Goal: Find specific page/section: Find specific page/section

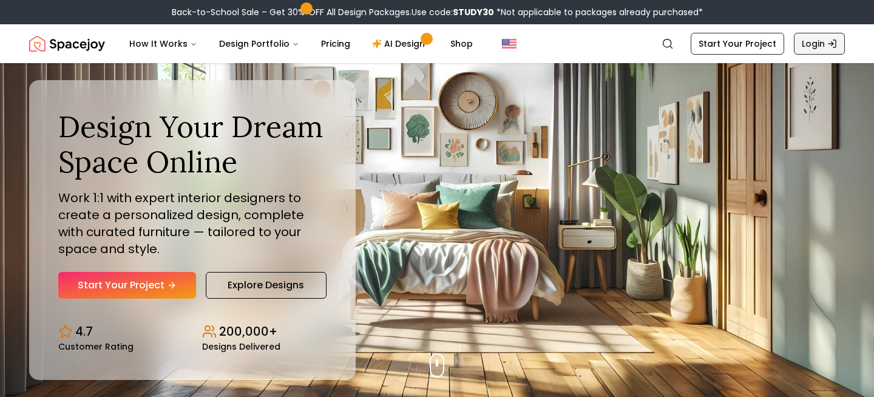
click at [819, 43] on link "Login" at bounding box center [819, 44] width 51 height 22
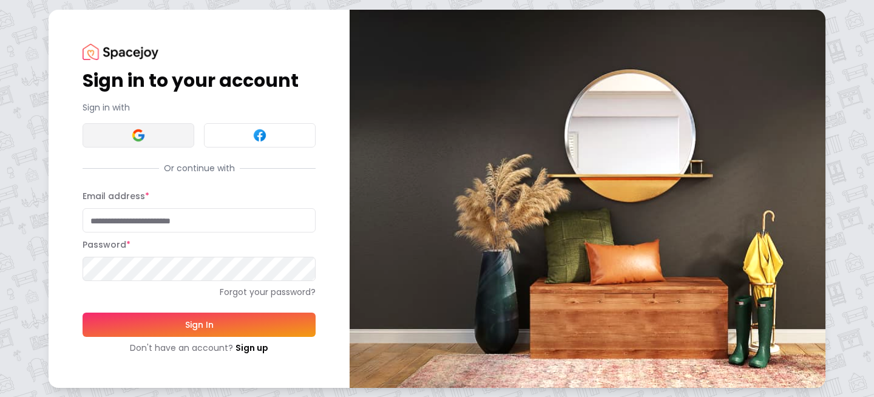
click at [115, 136] on button at bounding box center [139, 135] width 112 height 24
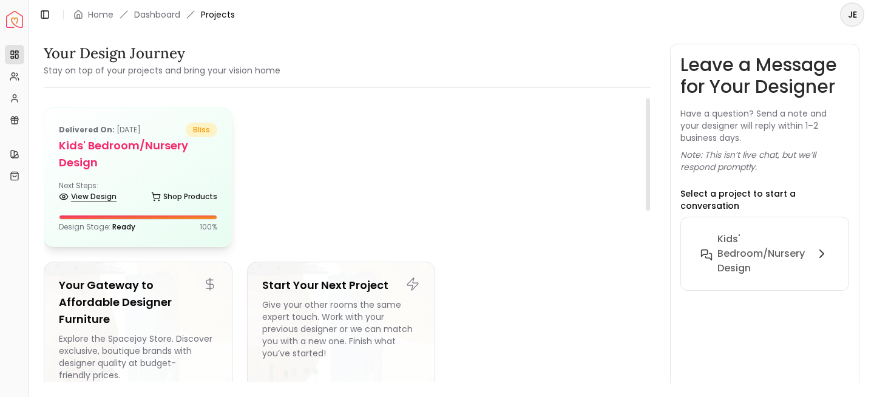
click at [106, 198] on link "View Design" at bounding box center [88, 196] width 58 height 17
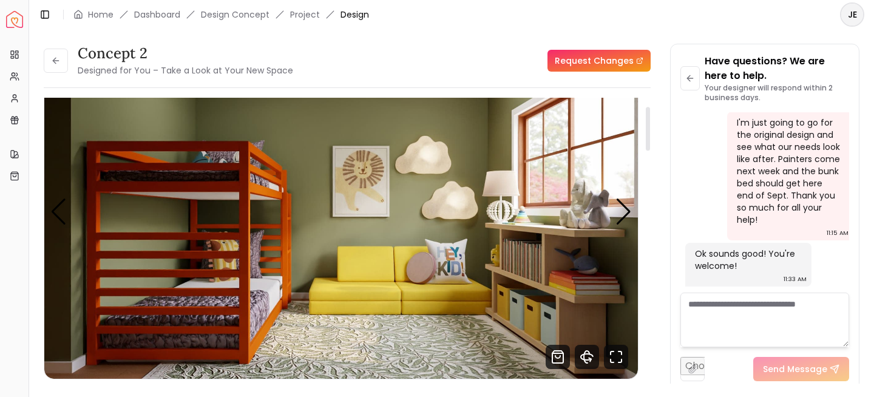
scroll to position [57, 0]
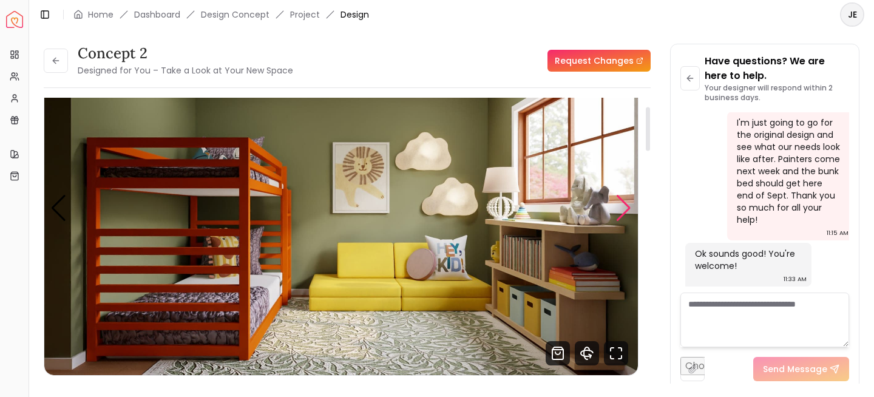
click at [622, 205] on div "Next slide" at bounding box center [623, 208] width 16 height 27
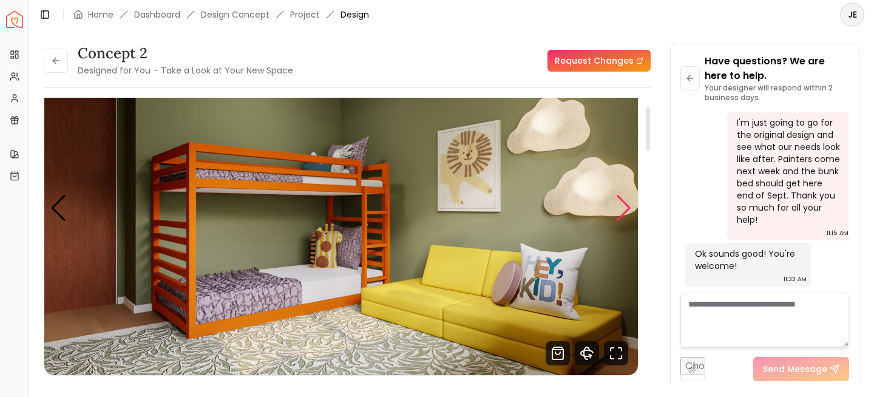
click at [622, 205] on div "Next slide" at bounding box center [623, 208] width 16 height 27
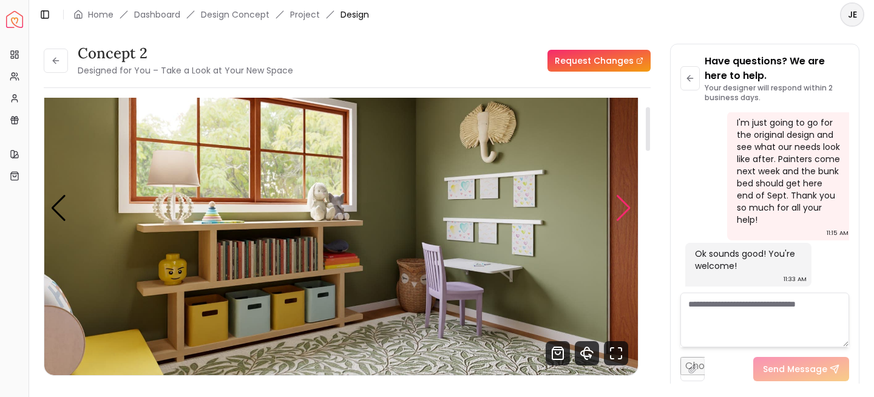
click at [622, 205] on div "Next slide" at bounding box center [623, 208] width 16 height 27
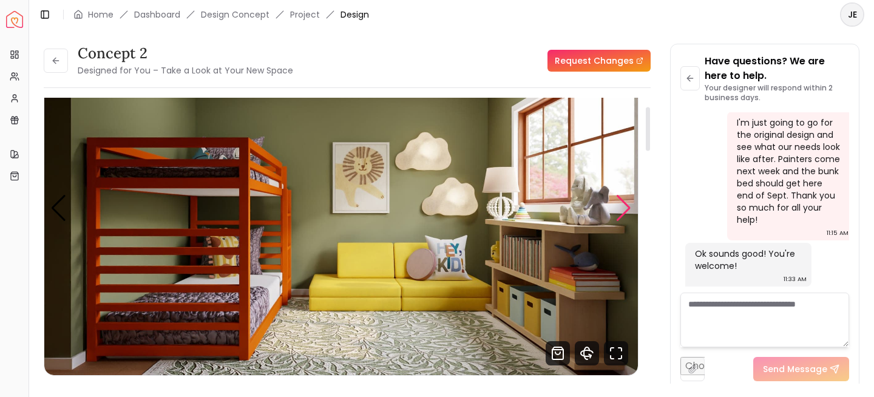
click at [622, 205] on div "Next slide" at bounding box center [623, 208] width 16 height 27
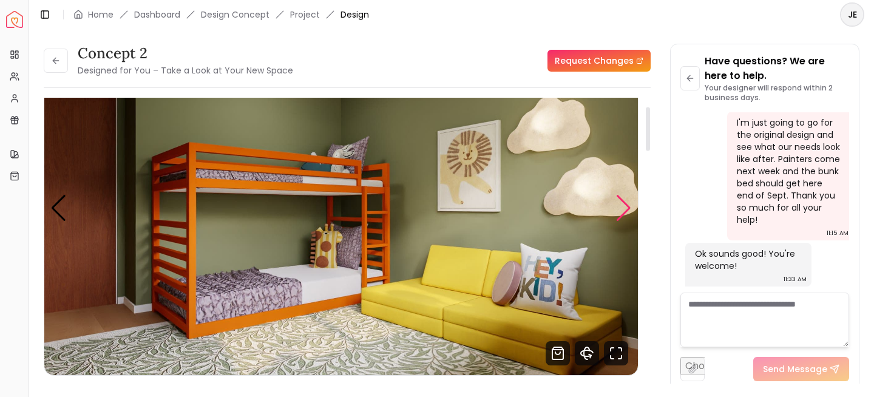
click at [622, 205] on div "Next slide" at bounding box center [623, 208] width 16 height 27
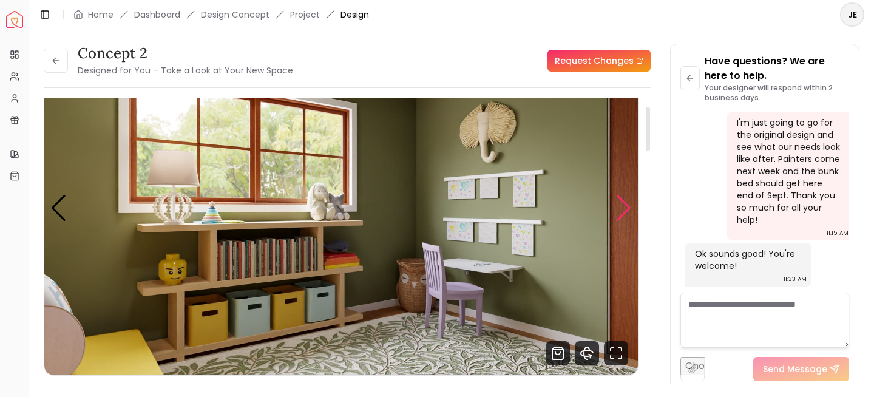
click at [622, 205] on div "Next slide" at bounding box center [623, 208] width 16 height 27
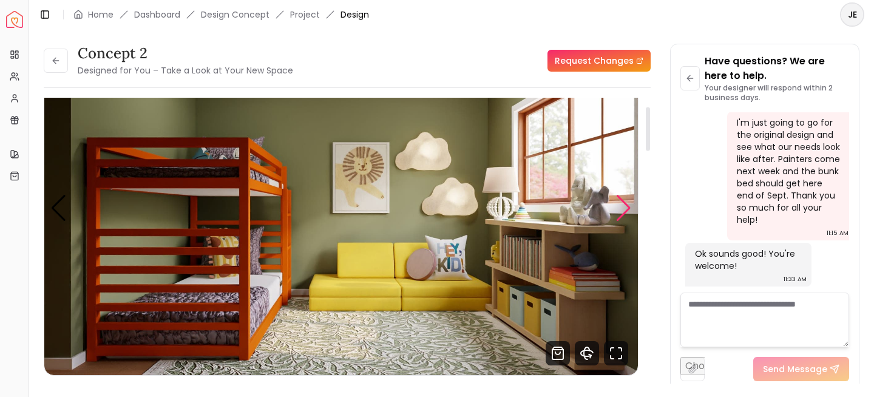
click at [622, 205] on div "Next slide" at bounding box center [623, 208] width 16 height 27
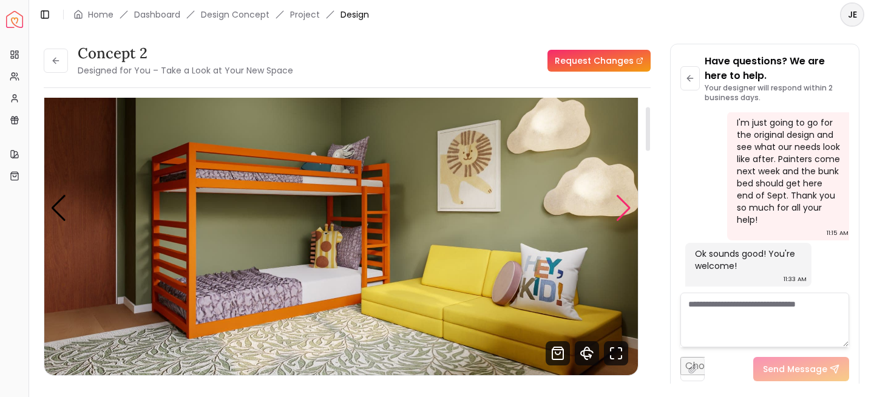
click at [622, 205] on div "Next slide" at bounding box center [623, 208] width 16 height 27
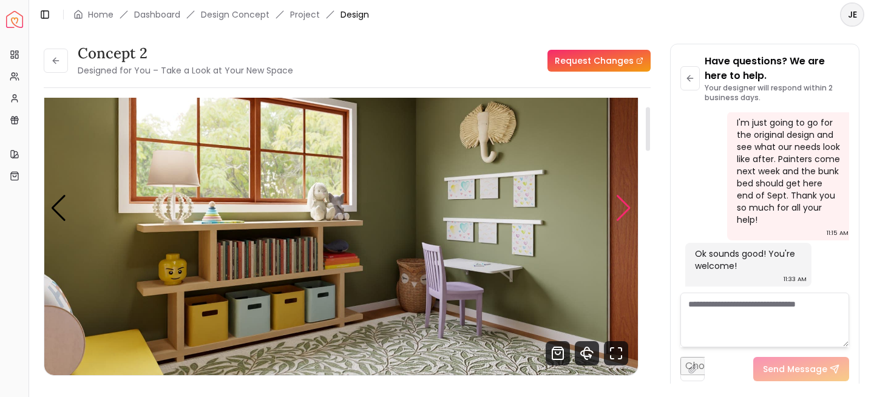
click at [622, 205] on div "Next slide" at bounding box center [623, 208] width 16 height 27
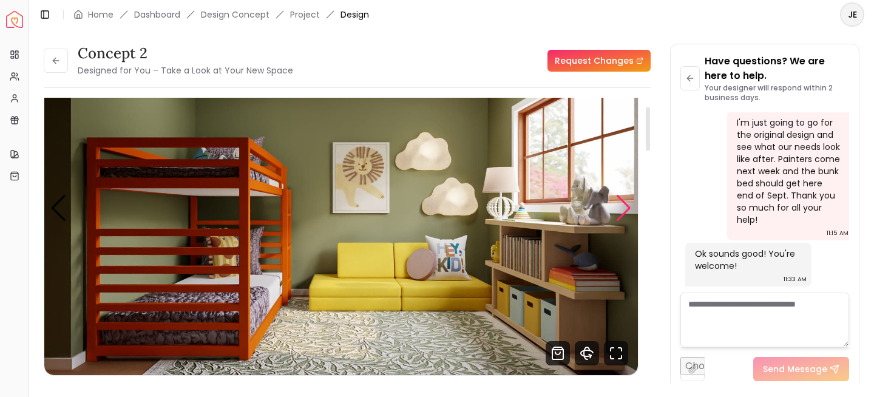
click at [622, 205] on div "Next slide" at bounding box center [623, 208] width 16 height 27
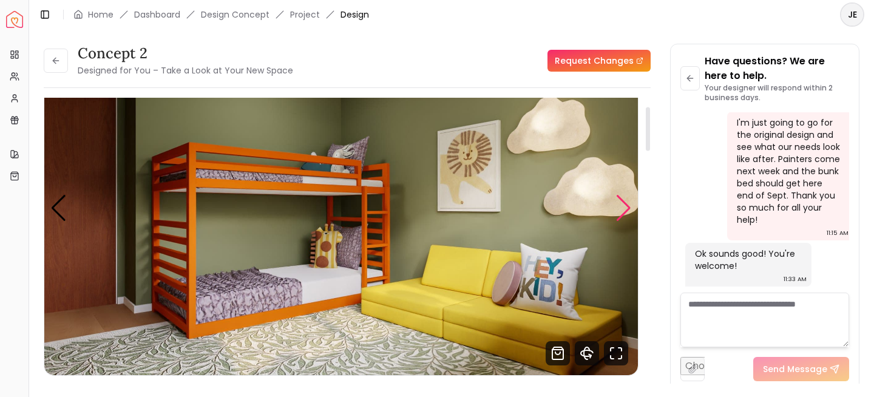
click at [622, 205] on div "Next slide" at bounding box center [623, 208] width 16 height 27
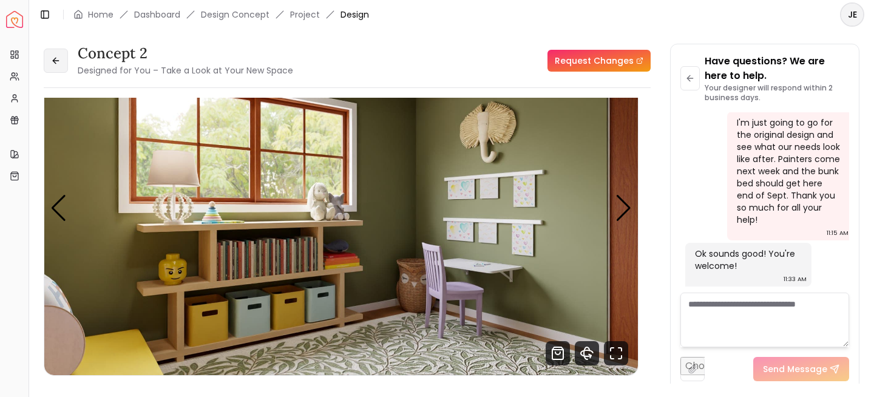
click at [59, 63] on icon at bounding box center [56, 61] width 10 height 10
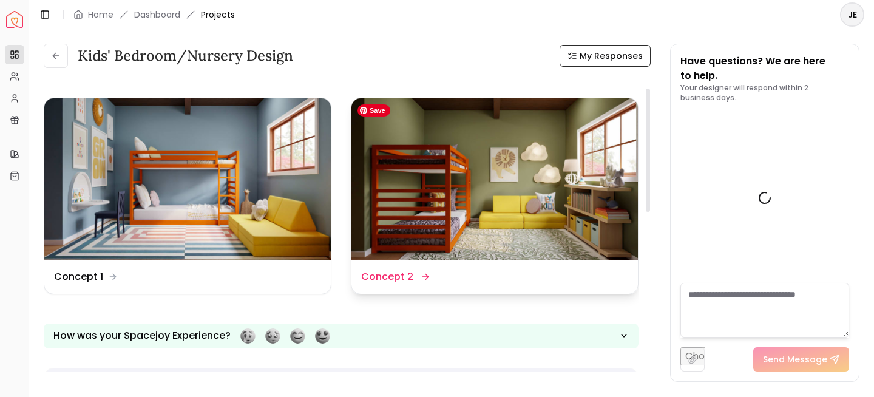
scroll to position [2864, 0]
